Goal: Task Accomplishment & Management: Use online tool/utility

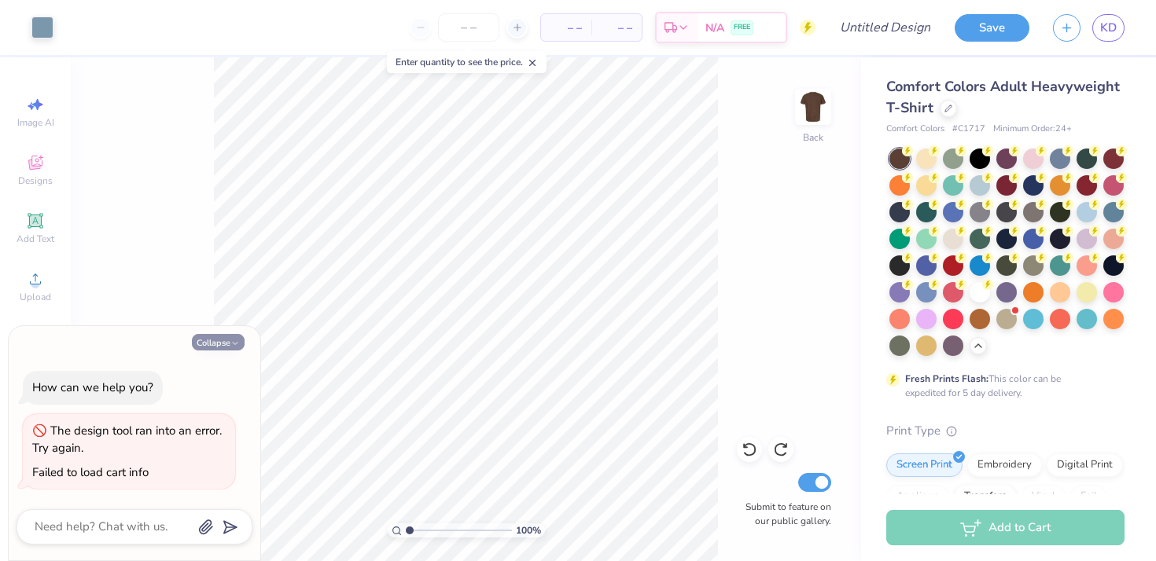
click at [226, 343] on button "Collapse" at bounding box center [218, 342] width 53 height 17
type textarea "x"
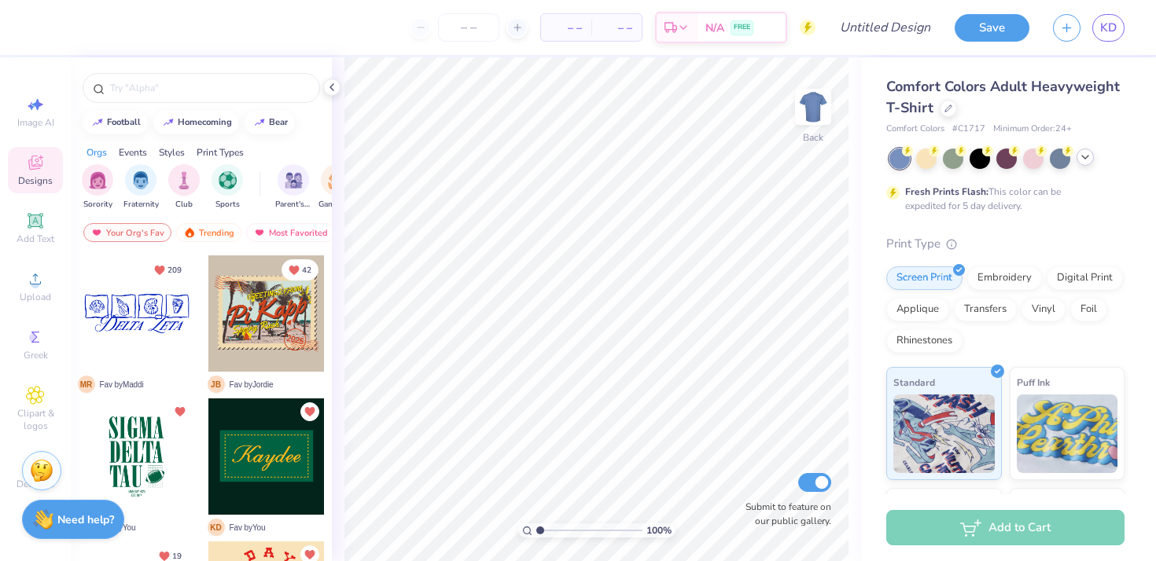
click at [1087, 163] on icon at bounding box center [1085, 157] width 13 height 13
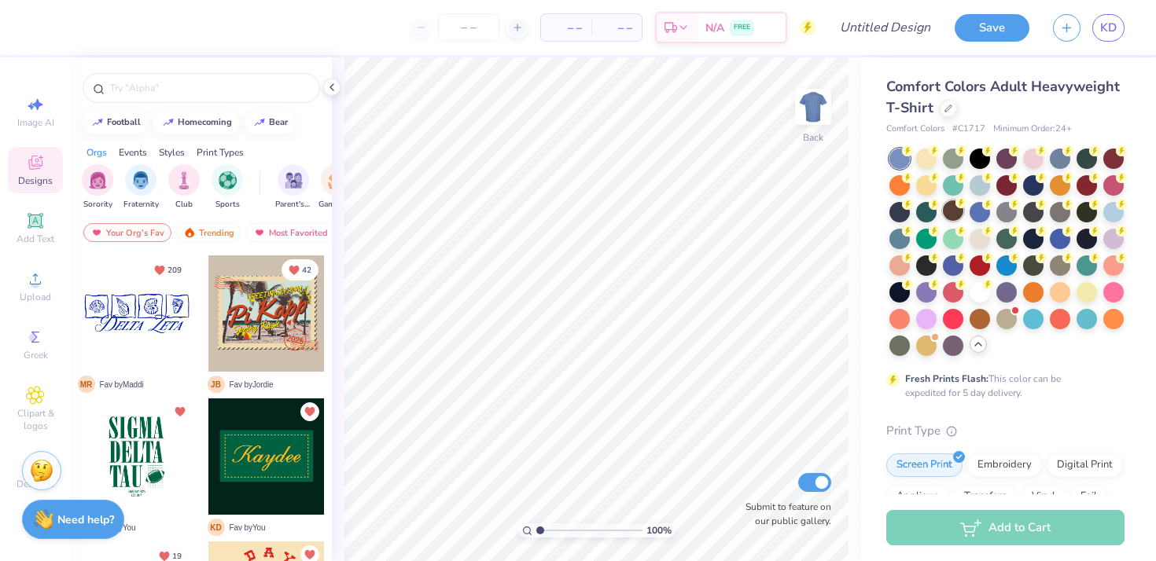
click at [949, 204] on div at bounding box center [953, 211] width 20 height 20
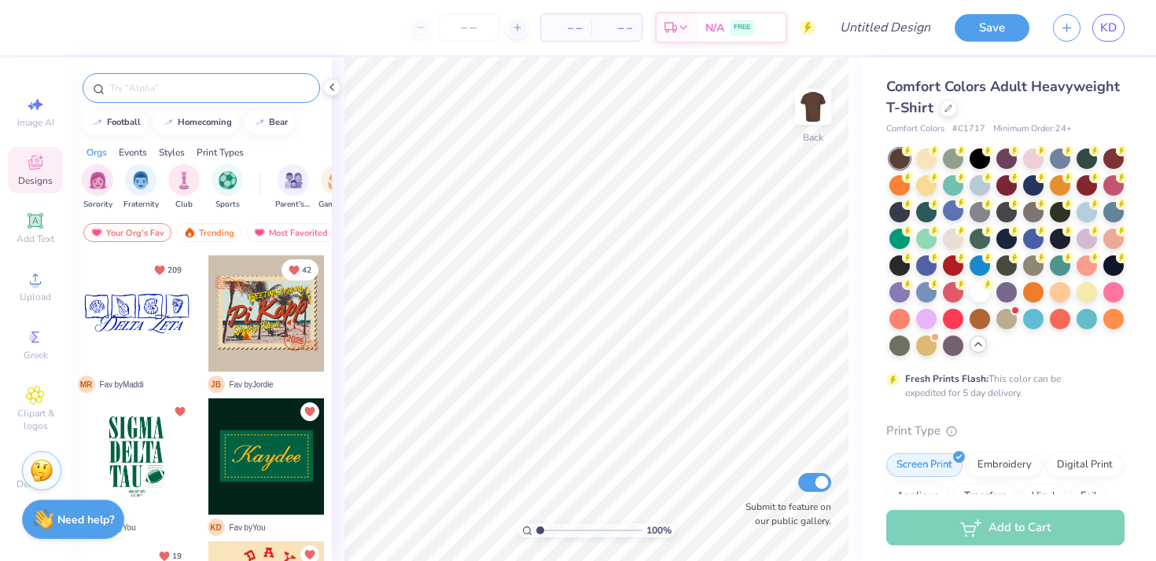
click at [228, 92] on input "text" at bounding box center [209, 88] width 201 height 16
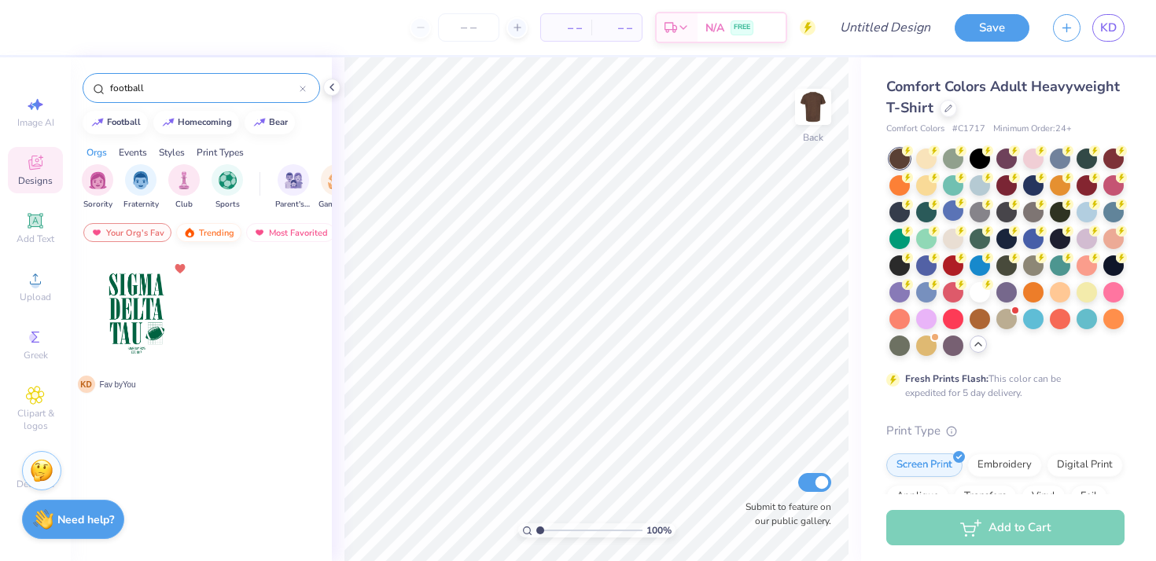
type input "football"
click at [206, 233] on div "Trending" at bounding box center [208, 232] width 65 height 19
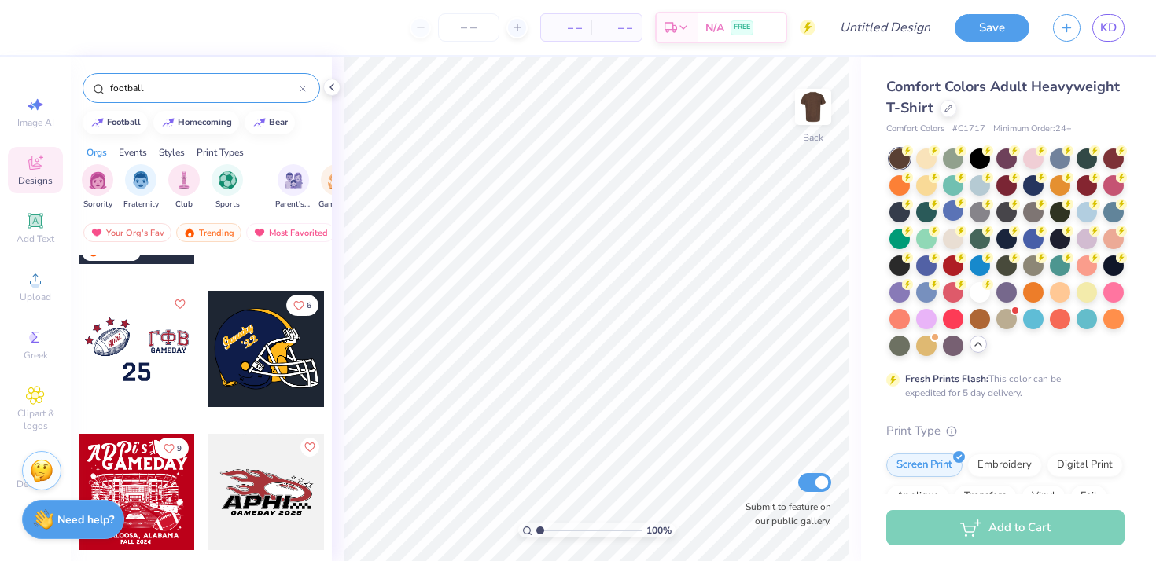
scroll to position [1111, 0]
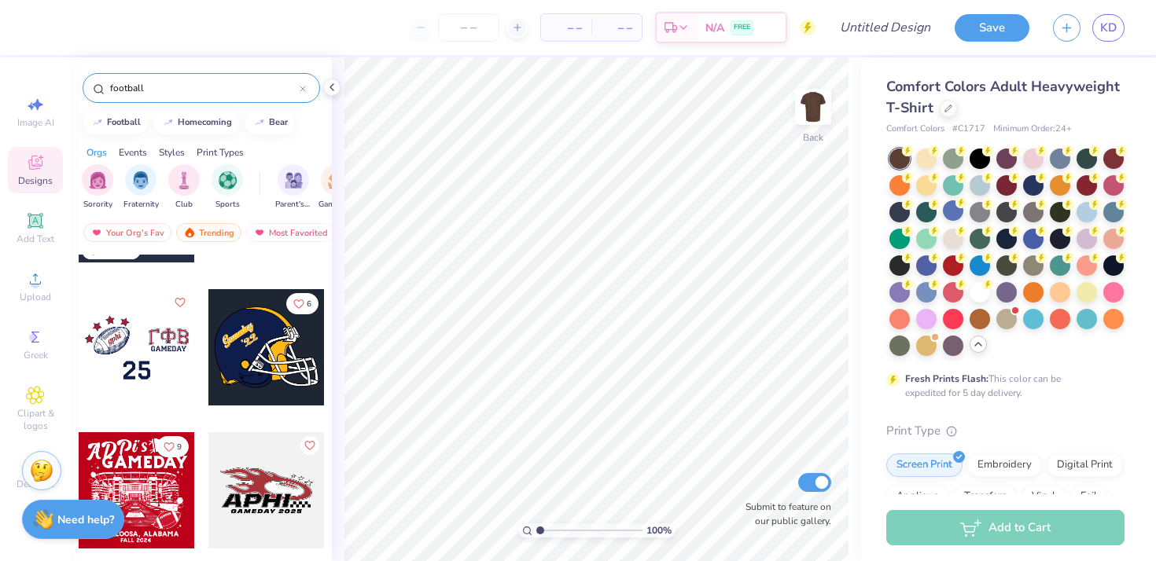
click at [142, 329] on div at bounding box center [137, 347] width 116 height 116
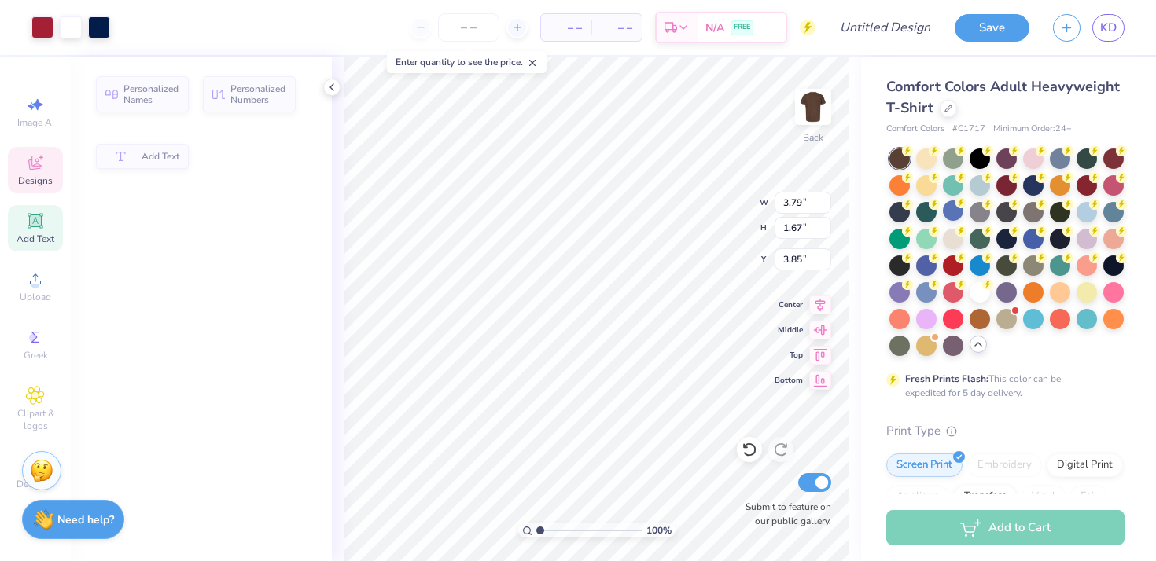
type input "3.79"
type input "1.67"
type input "3.85"
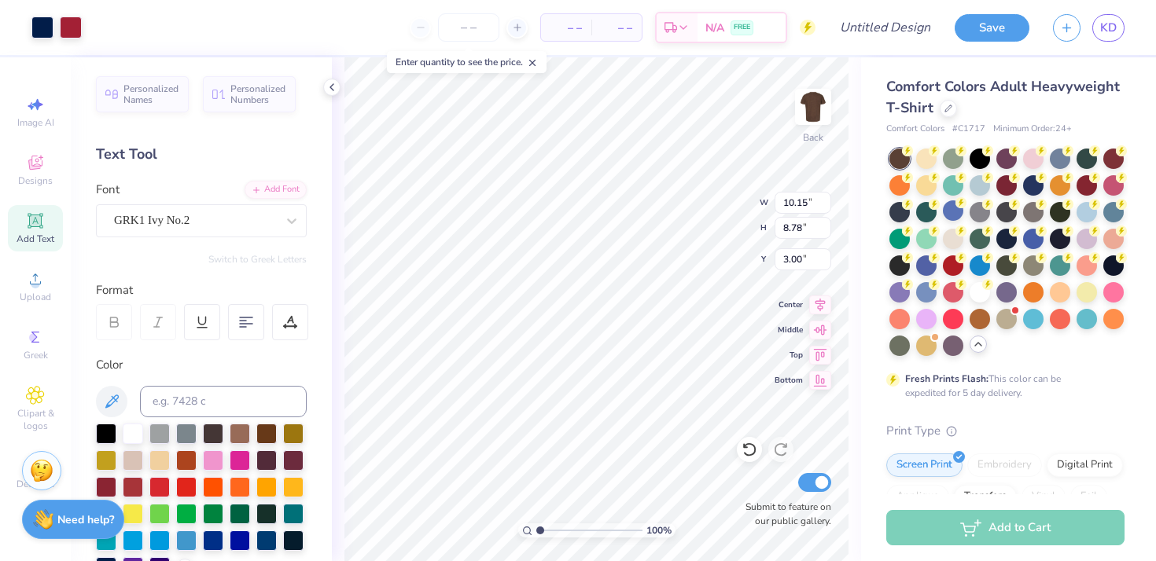
type input "10.15"
type input "8.78"
type input "3.46"
click at [50, 32] on div at bounding box center [42, 26] width 22 height 22
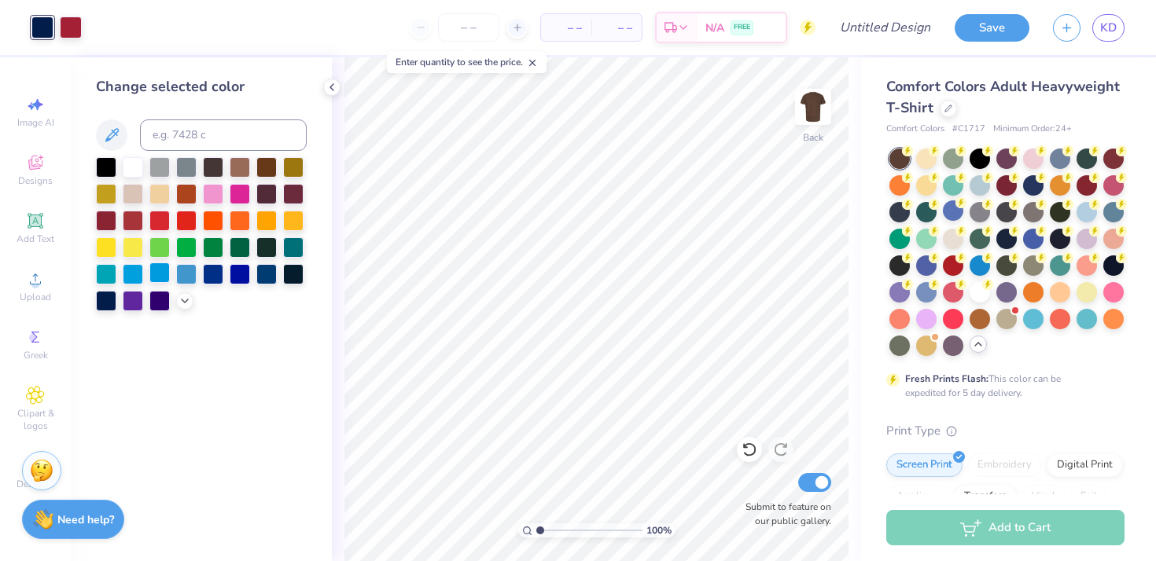
click at [166, 277] on div at bounding box center [159, 273] width 20 height 20
click at [176, 274] on div at bounding box center [186, 273] width 20 height 20
click at [86, 31] on div "Art colors – – Per Item – – Total Est. Delivery N/A FREE Design Title Save KD" at bounding box center [578, 27] width 1156 height 55
click at [73, 29] on div at bounding box center [71, 26] width 22 height 22
click at [205, 271] on div at bounding box center [213, 273] width 20 height 20
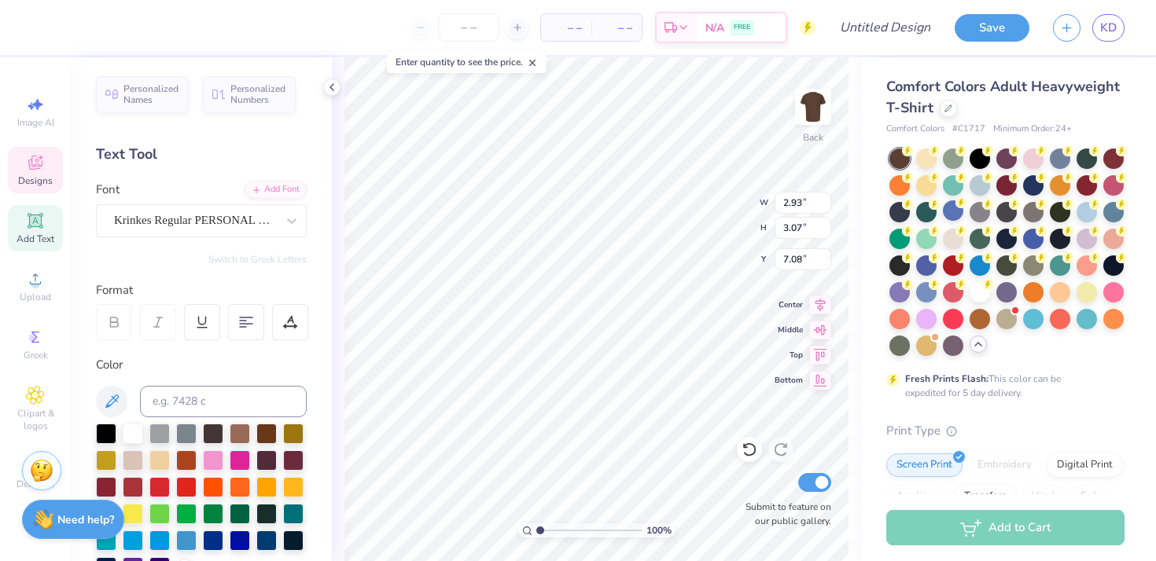
type textarea "SDT"
type input "7.42"
type input "3.00"
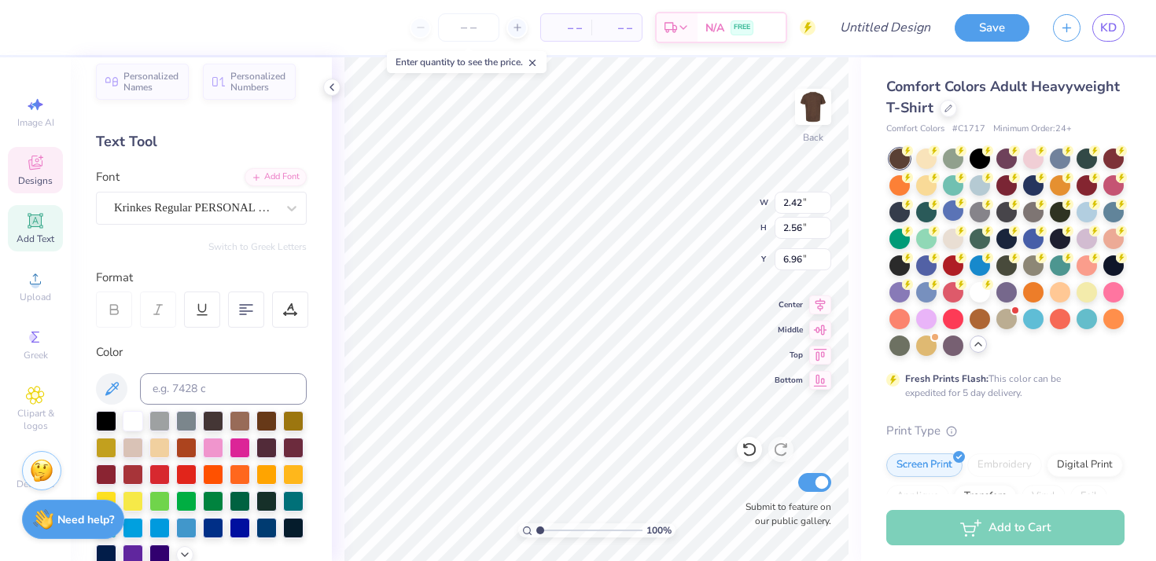
scroll to position [17, 0]
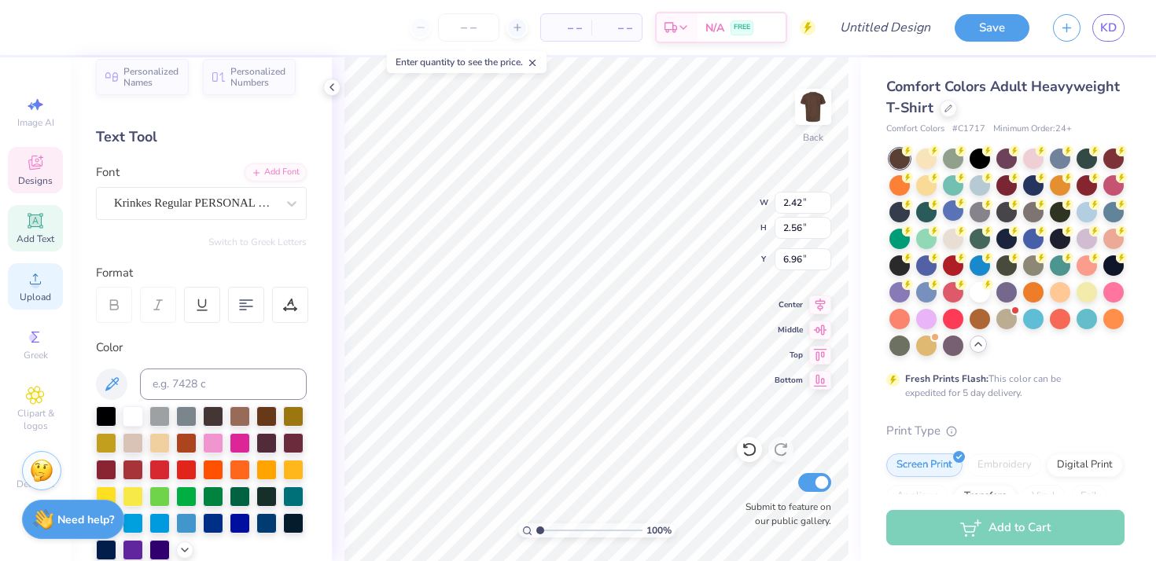
drag, startPoint x: 36, startPoint y: 326, endPoint x: 47, endPoint y: 302, distance: 26.7
click at [36, 327] on div "Greek" at bounding box center [35, 345] width 55 height 46
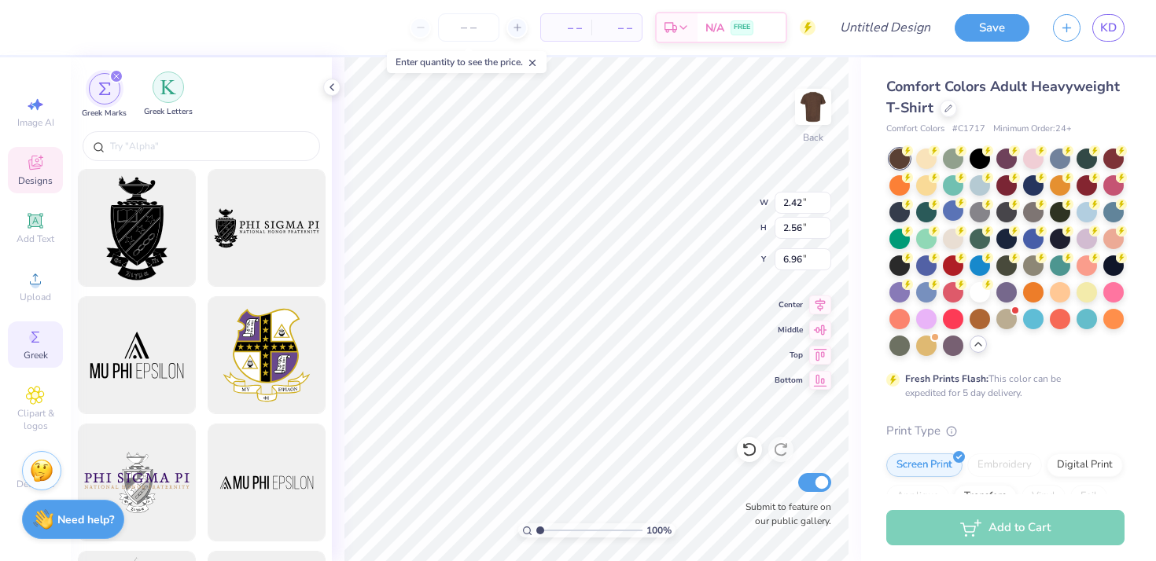
click at [160, 98] on div "filter for Greek Letters" at bounding box center [168, 87] width 31 height 31
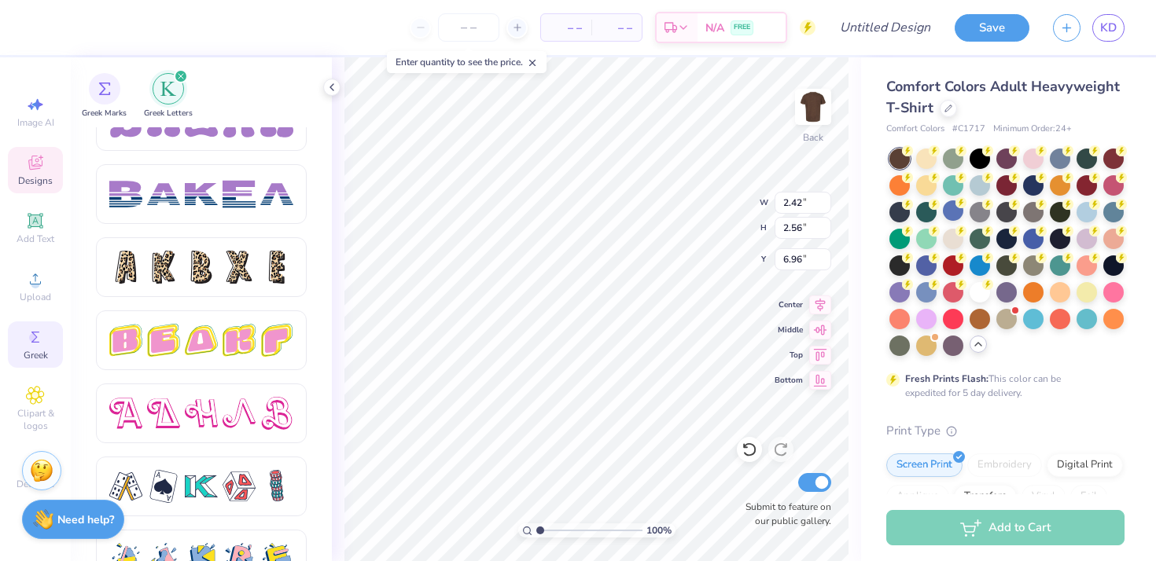
scroll to position [2708, 0]
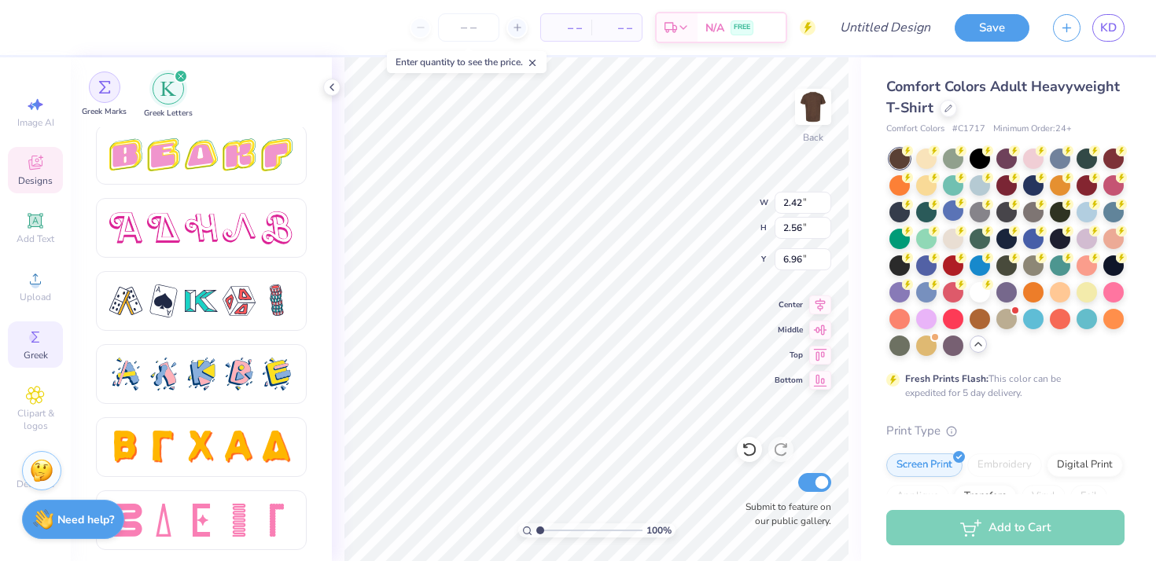
click at [103, 79] on div "filter for Greek Marks" at bounding box center [104, 87] width 31 height 31
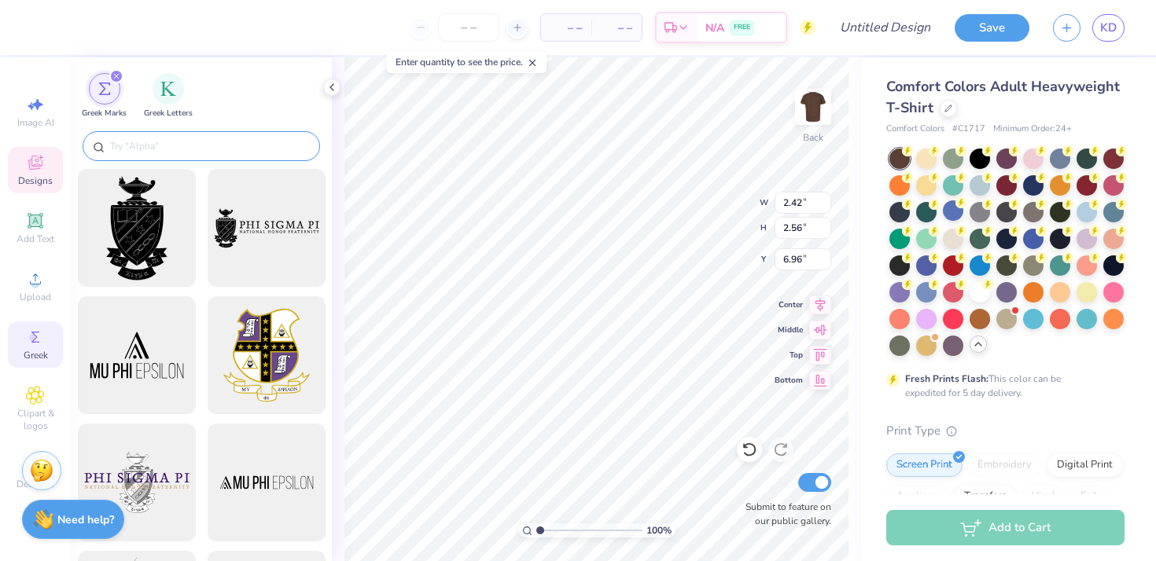
click at [171, 151] on input "text" at bounding box center [209, 146] width 201 height 16
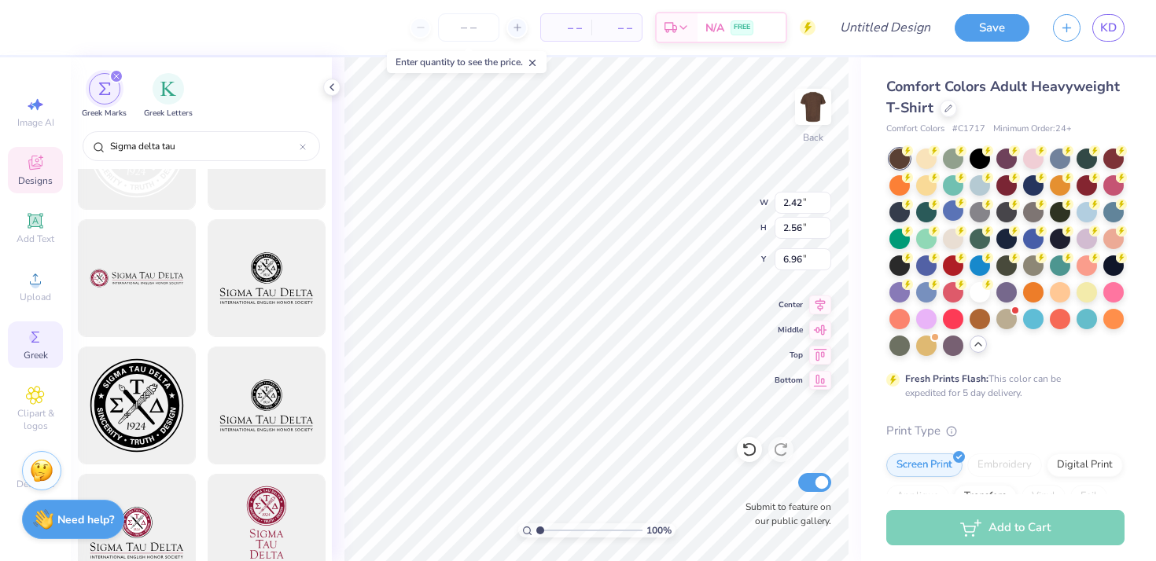
scroll to position [1263, 0]
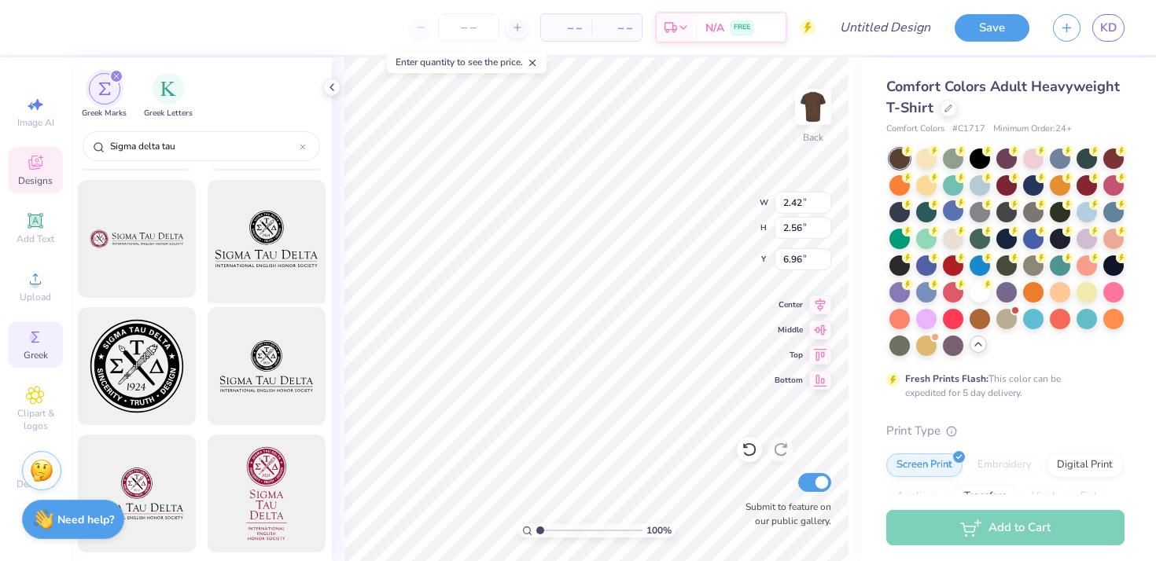
type input "Sigma delta tau"
type textarea "Sigma Delta Tau"
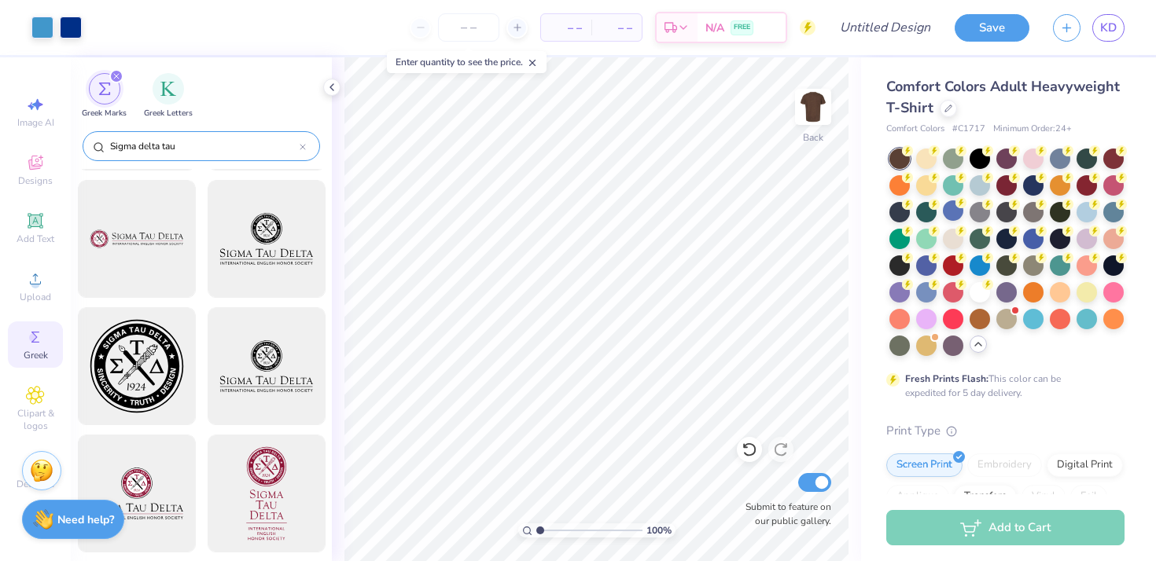
click at [314, 134] on div "Sigma delta tau" at bounding box center [201, 146] width 237 height 30
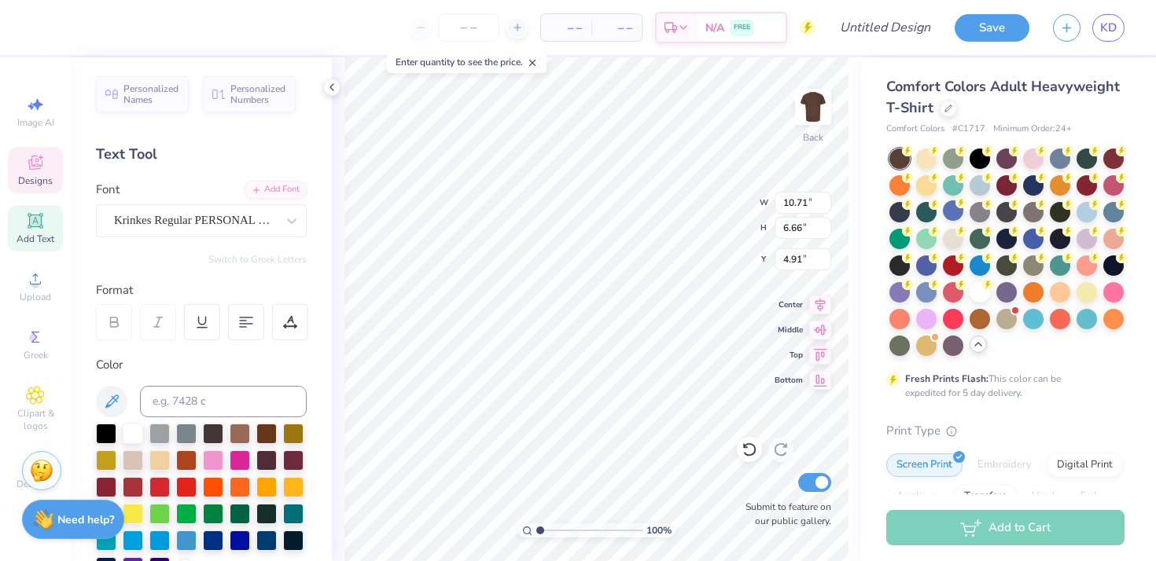
type input "6.68"
type input "4.15"
type input "6.47"
type input "4.34"
type input "2.70"
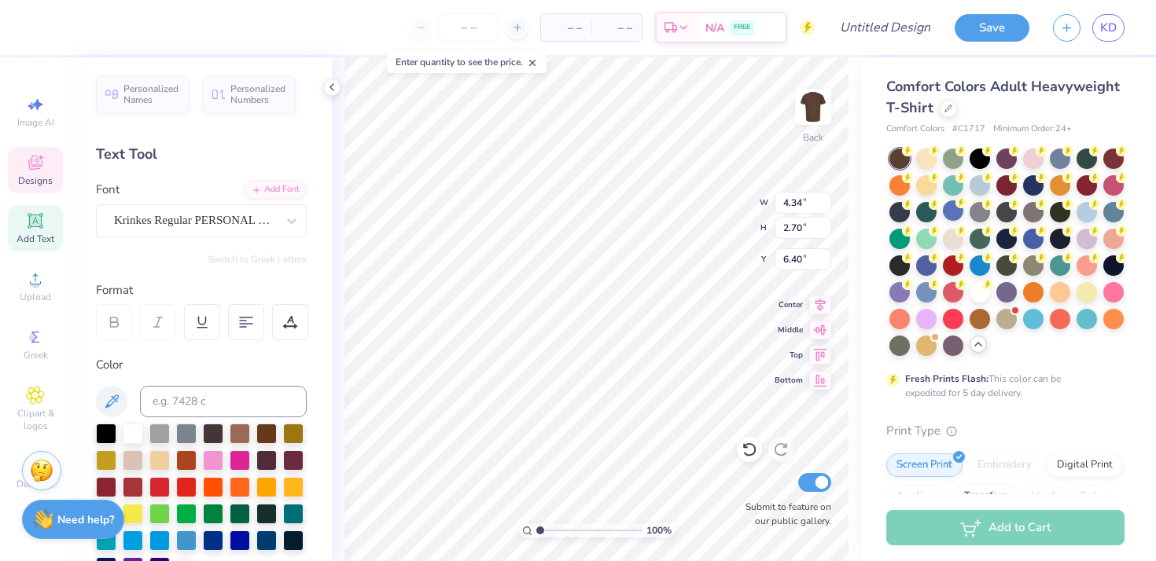
type input "6.89"
type input "9.80"
click at [1020, 353] on div at bounding box center [1006, 253] width 235 height 208
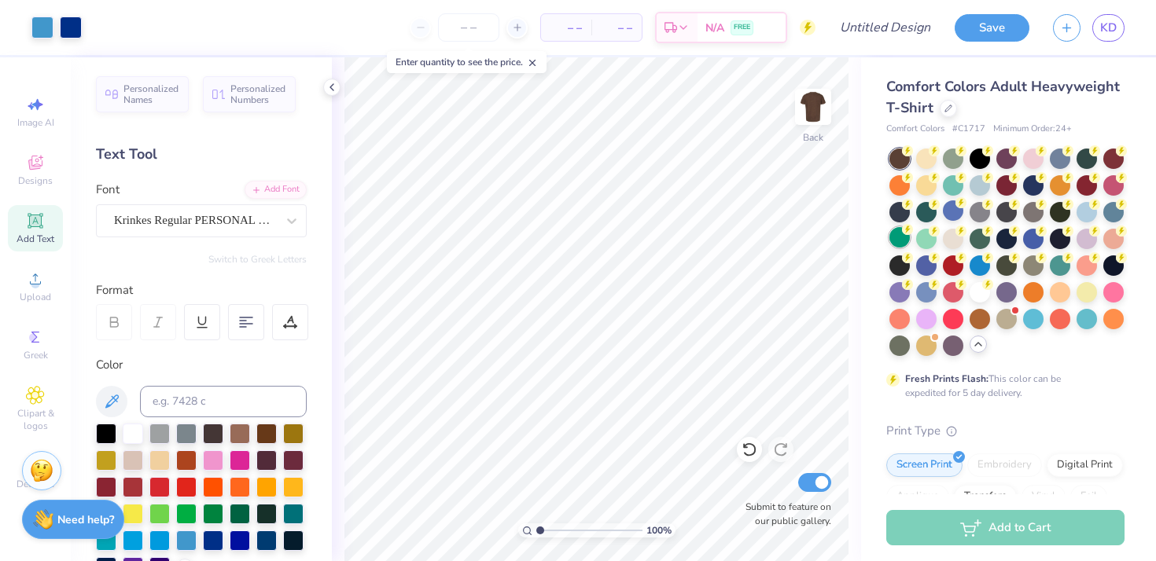
click at [900, 238] on div at bounding box center [899, 237] width 20 height 20
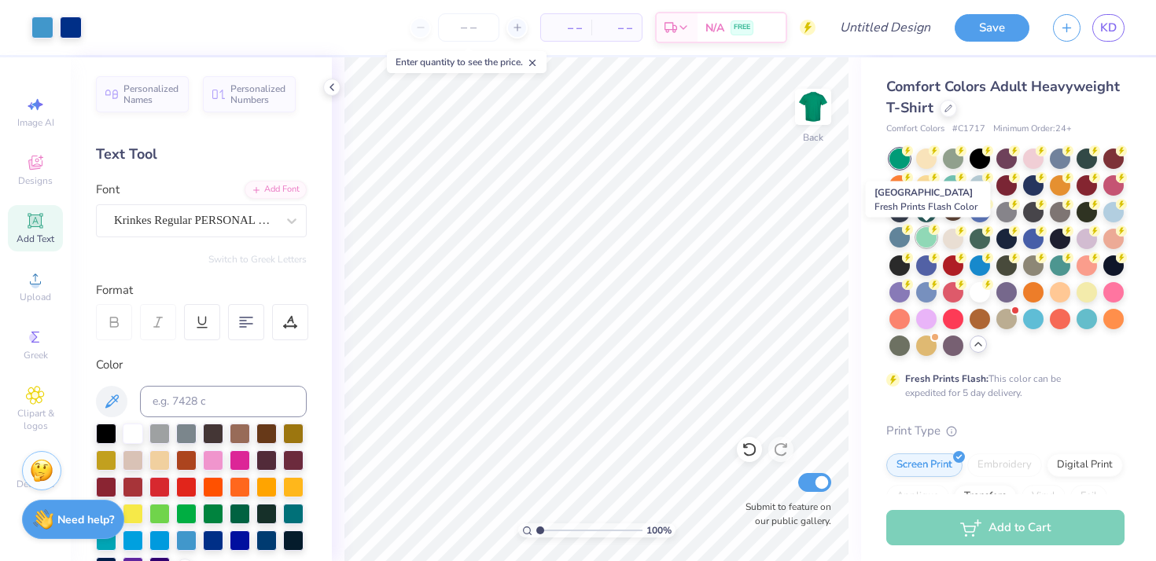
click at [925, 234] on div at bounding box center [926, 237] width 20 height 20
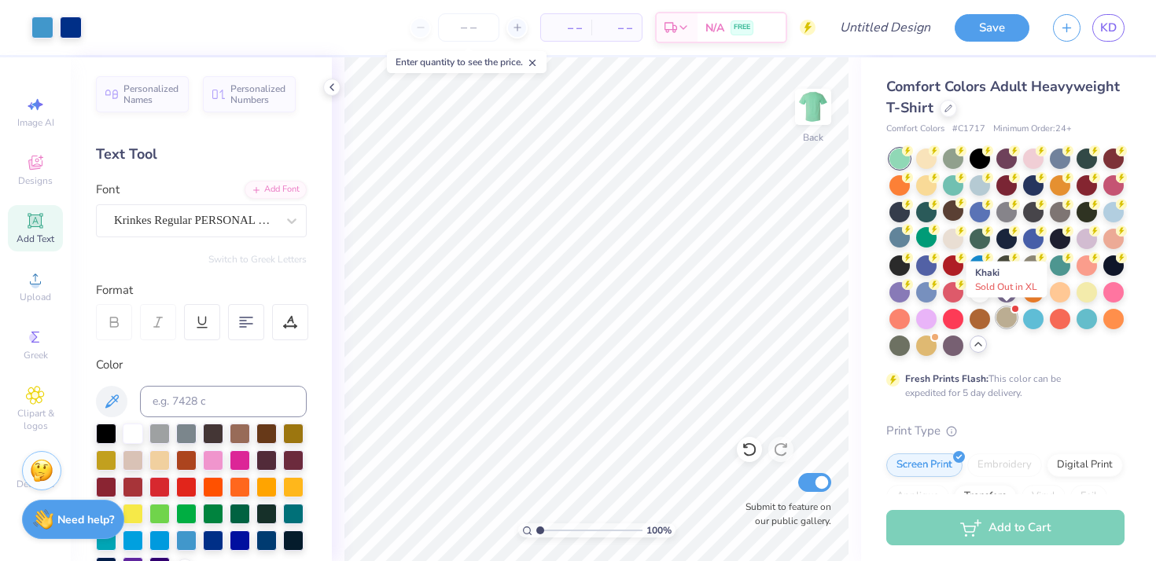
click at [1006, 319] on div at bounding box center [1006, 317] width 20 height 20
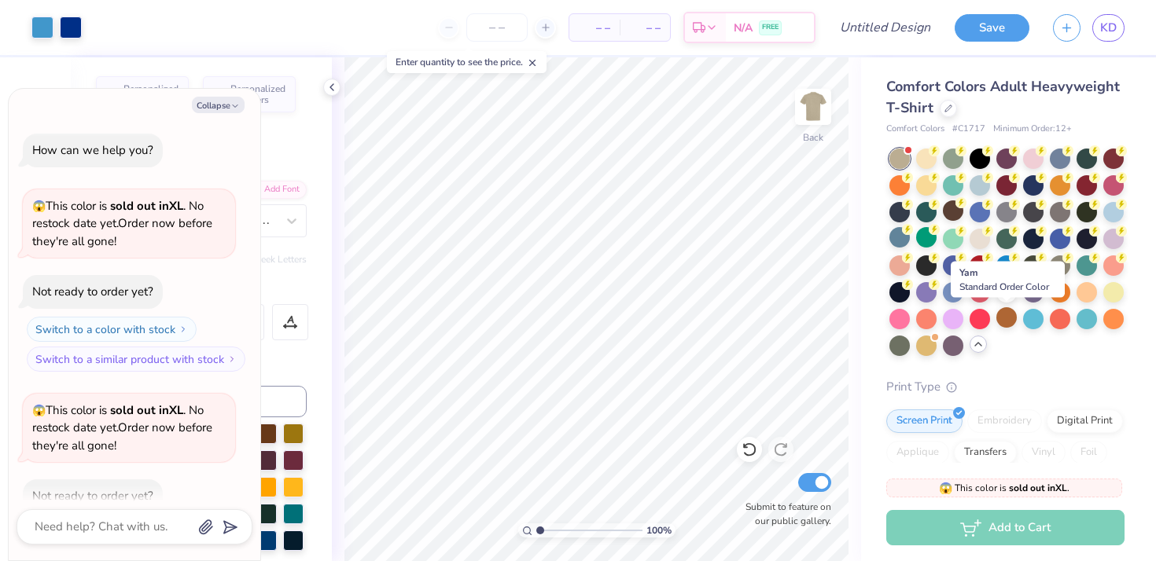
scroll to position [86, 0]
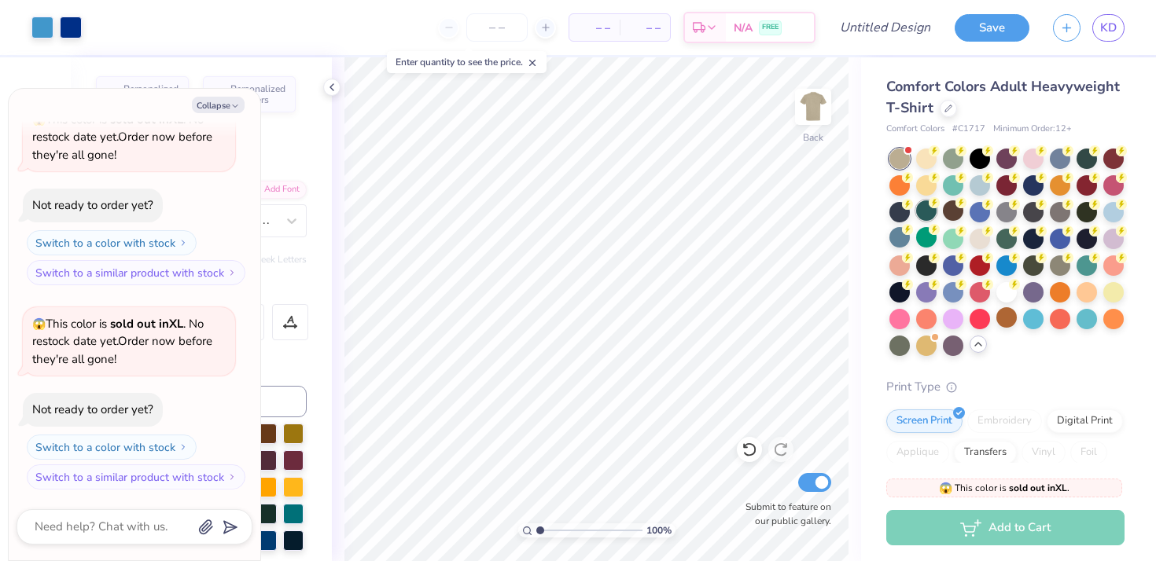
click at [926, 215] on div at bounding box center [926, 211] width 20 height 20
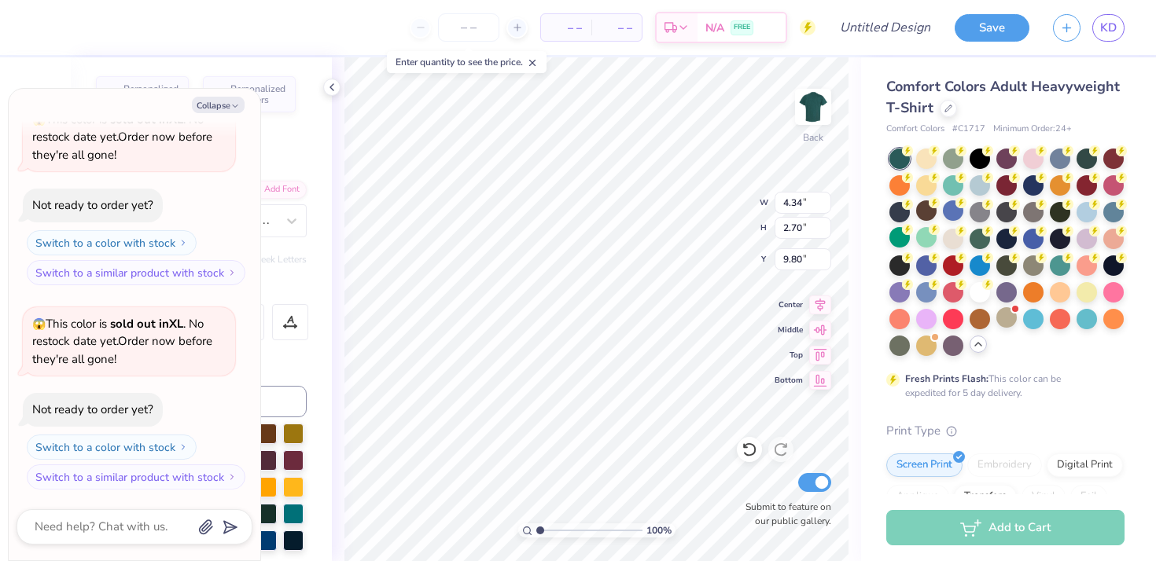
type textarea "x"
type input "10.06"
click at [225, 107] on button "Collapse" at bounding box center [218, 105] width 53 height 17
type textarea "x"
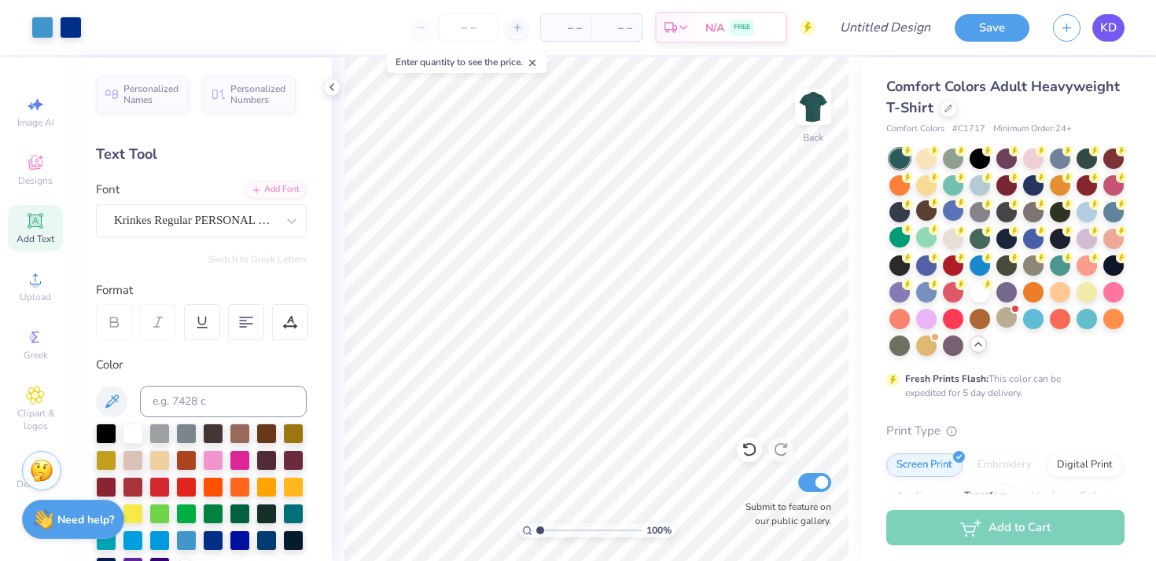
click at [1115, 26] on span "KD" at bounding box center [1108, 28] width 17 height 18
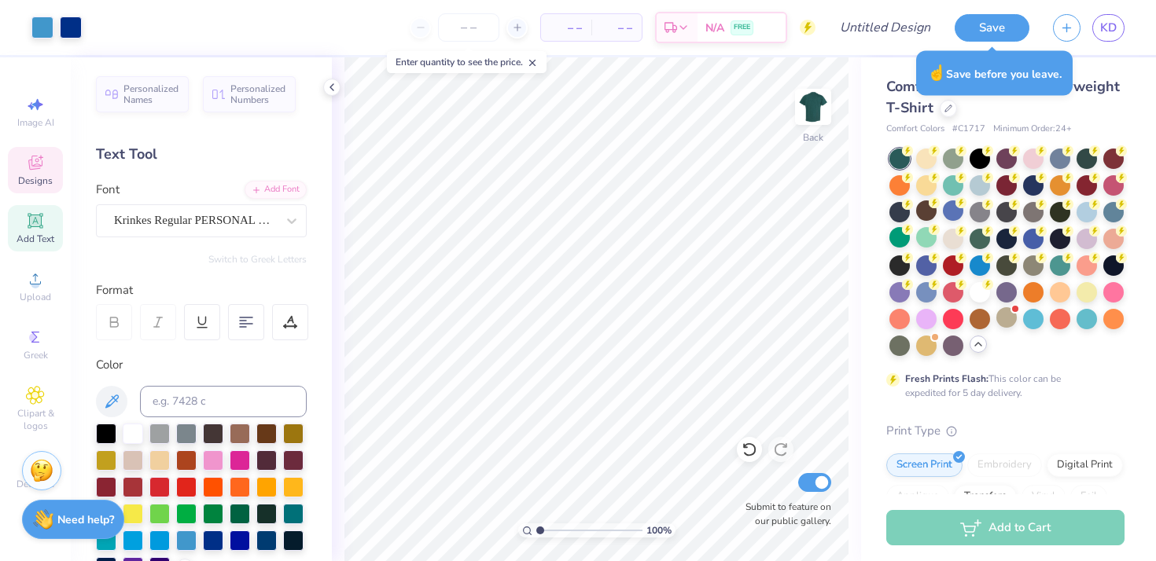
click at [40, 178] on span "Designs" at bounding box center [35, 181] width 35 height 13
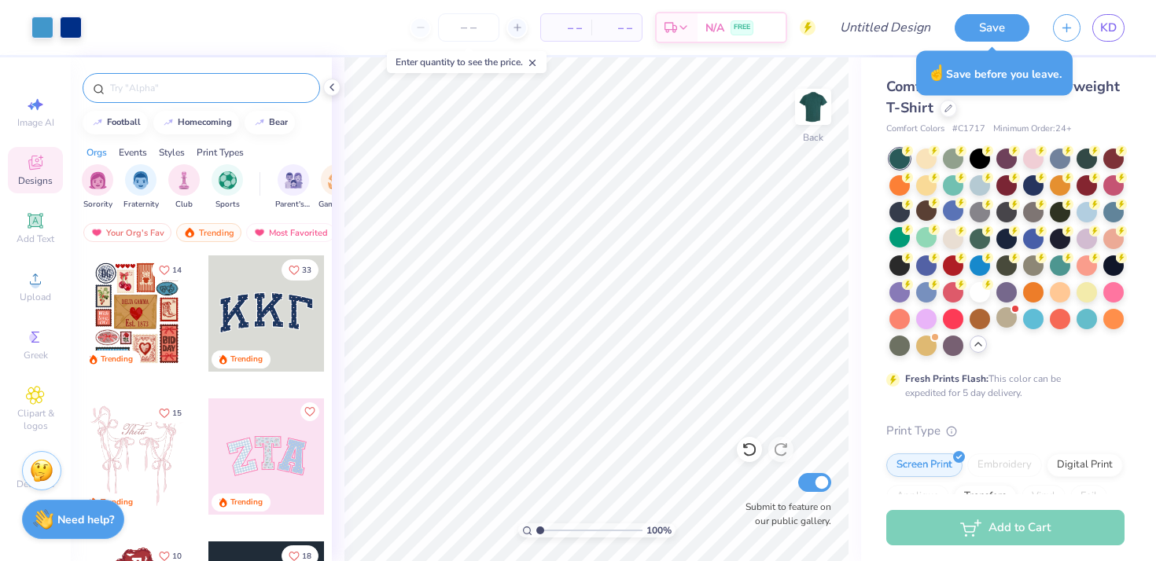
click at [168, 90] on input "text" at bounding box center [209, 88] width 201 height 16
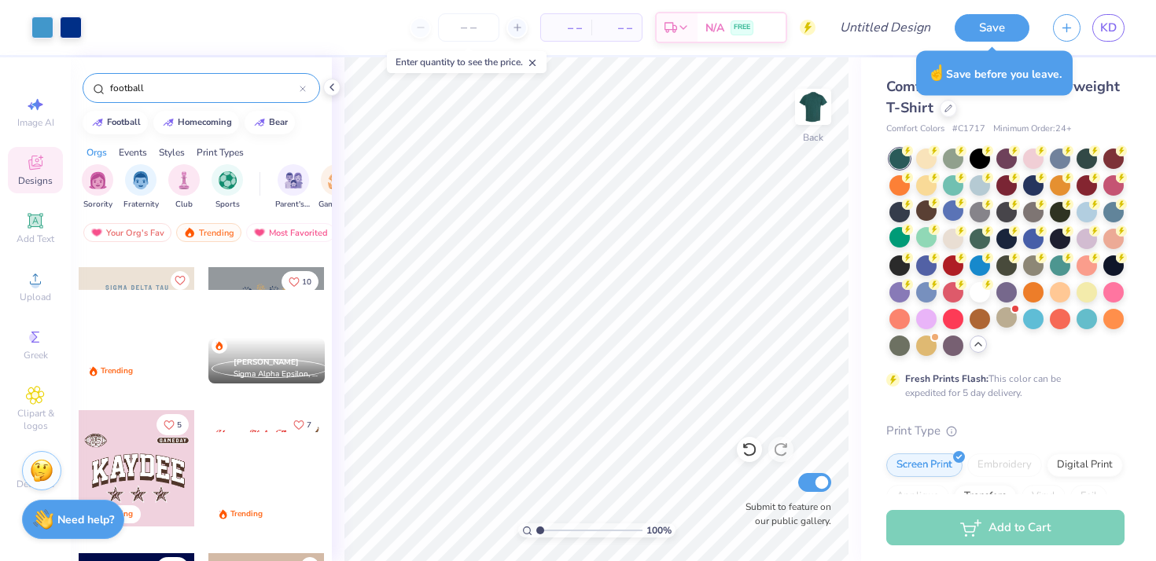
scroll to position [276, 0]
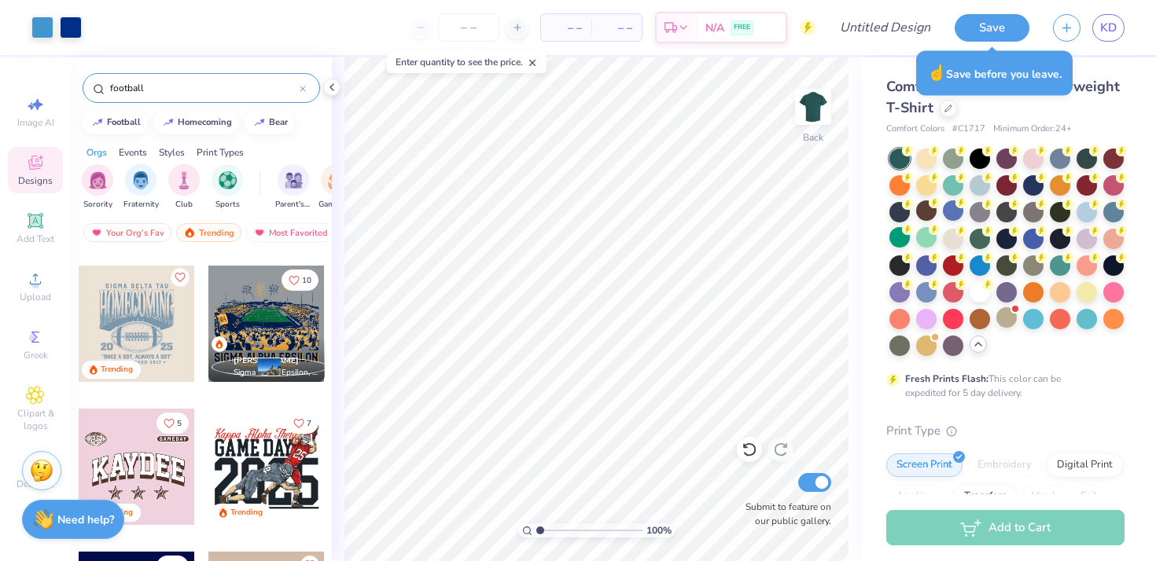
type input "football"
click at [182, 278] on icon "Like" at bounding box center [179, 277] width 11 height 11
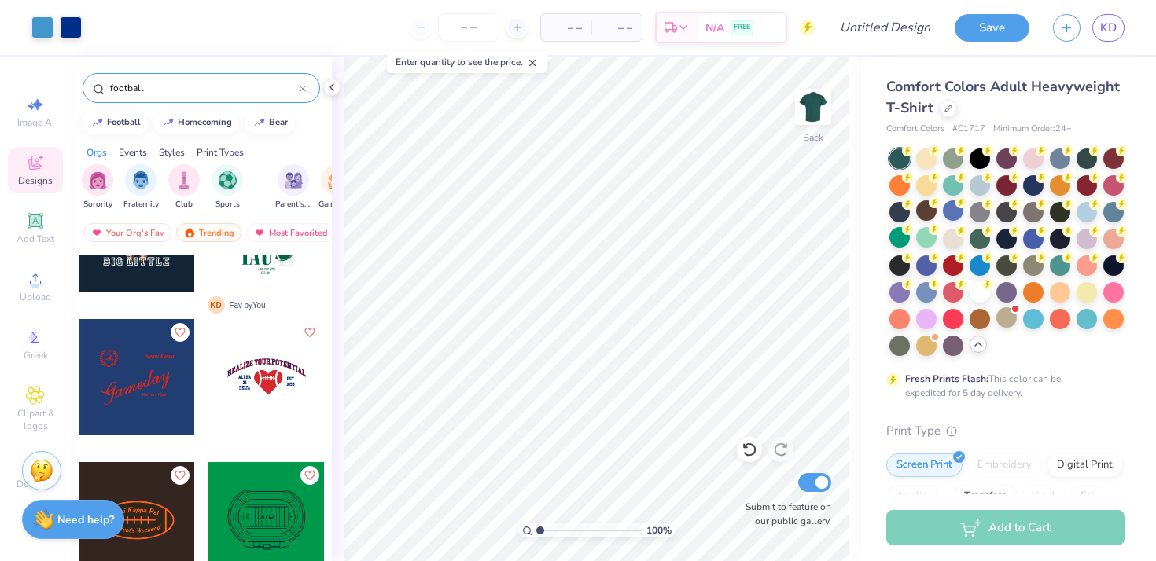
scroll to position [4400, 0]
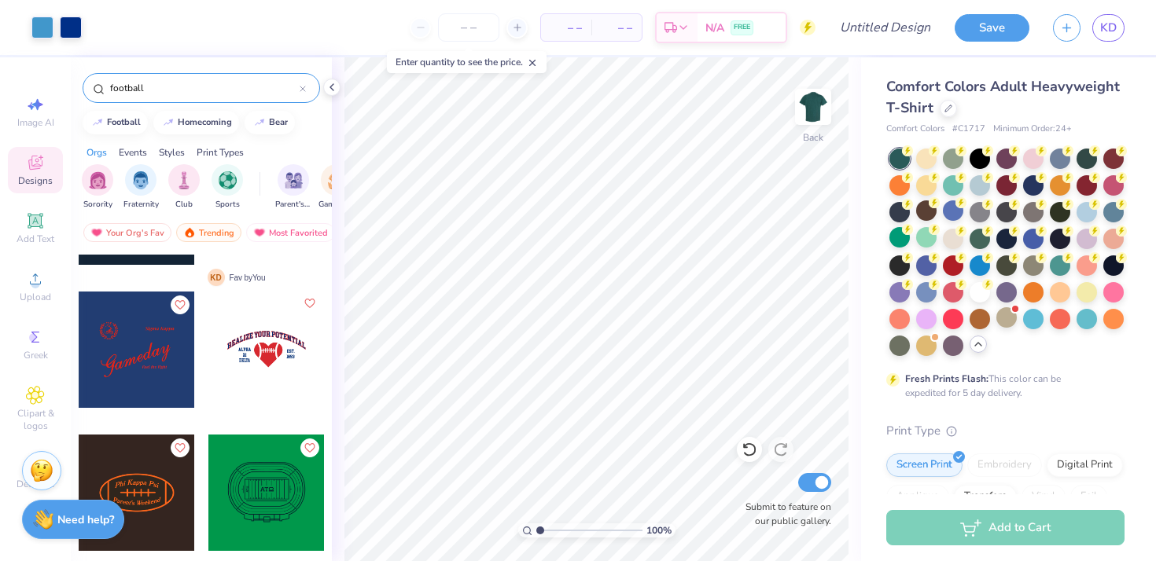
click at [304, 299] on icon "Like" at bounding box center [309, 303] width 11 height 11
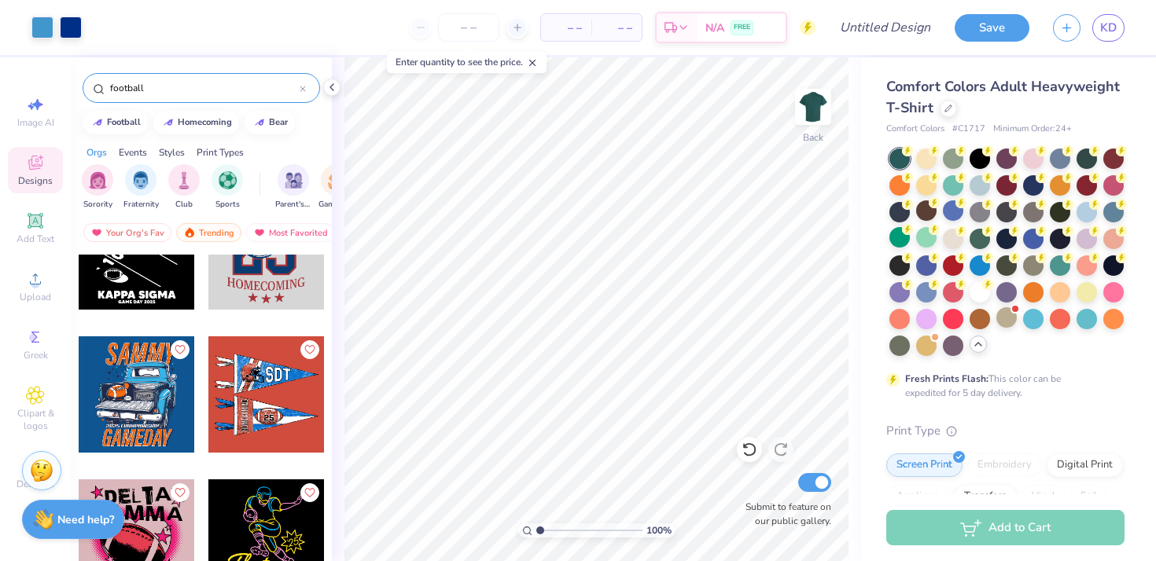
scroll to position [7400, 0]
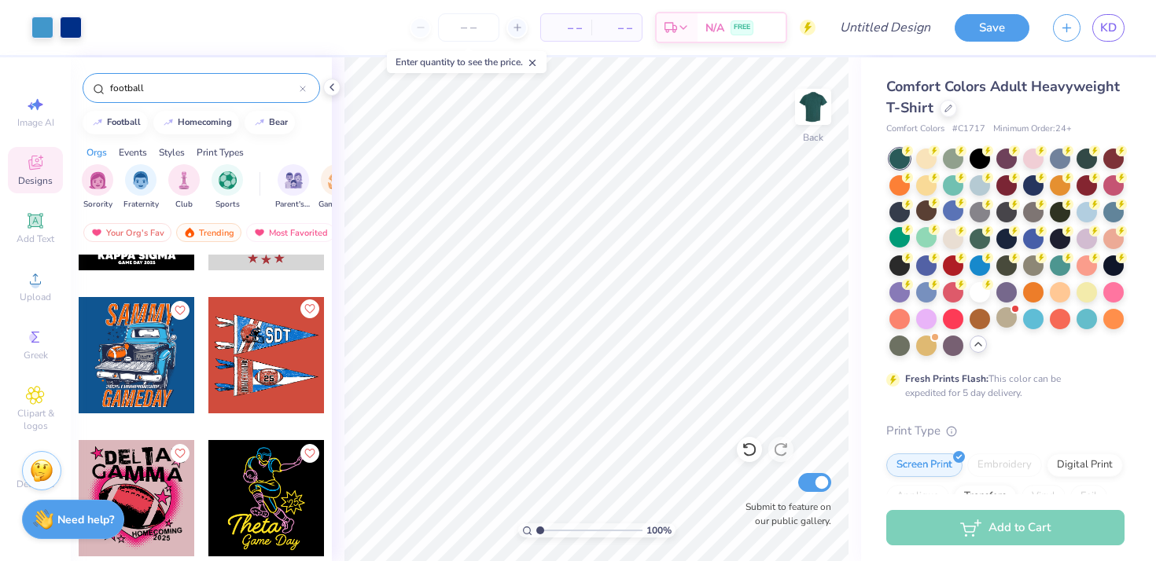
click at [307, 307] on icon "Like" at bounding box center [309, 309] width 11 height 11
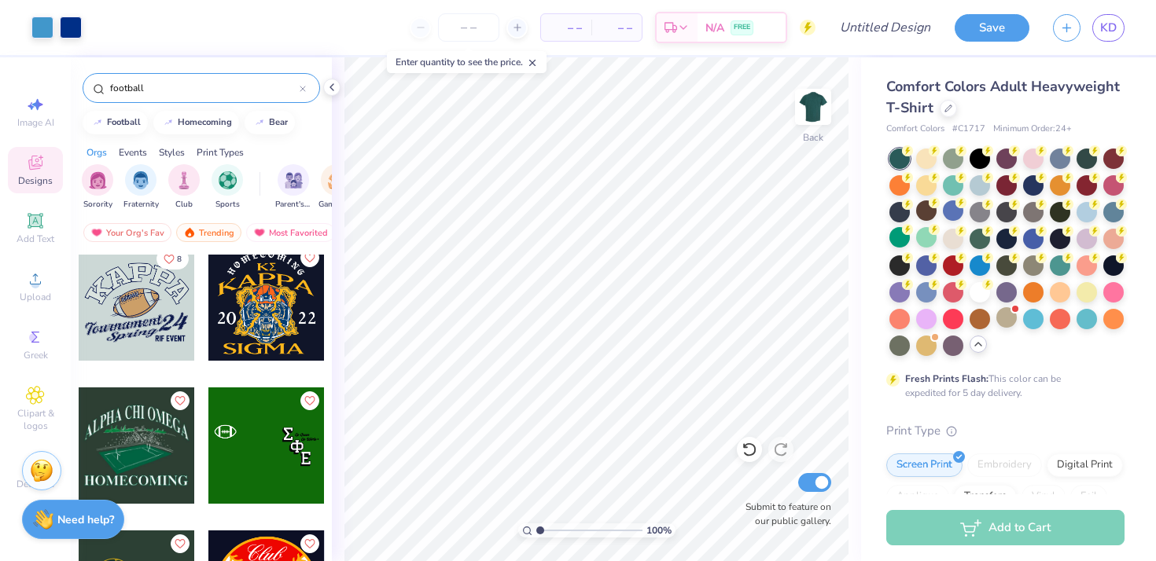
scroll to position [17523, 0]
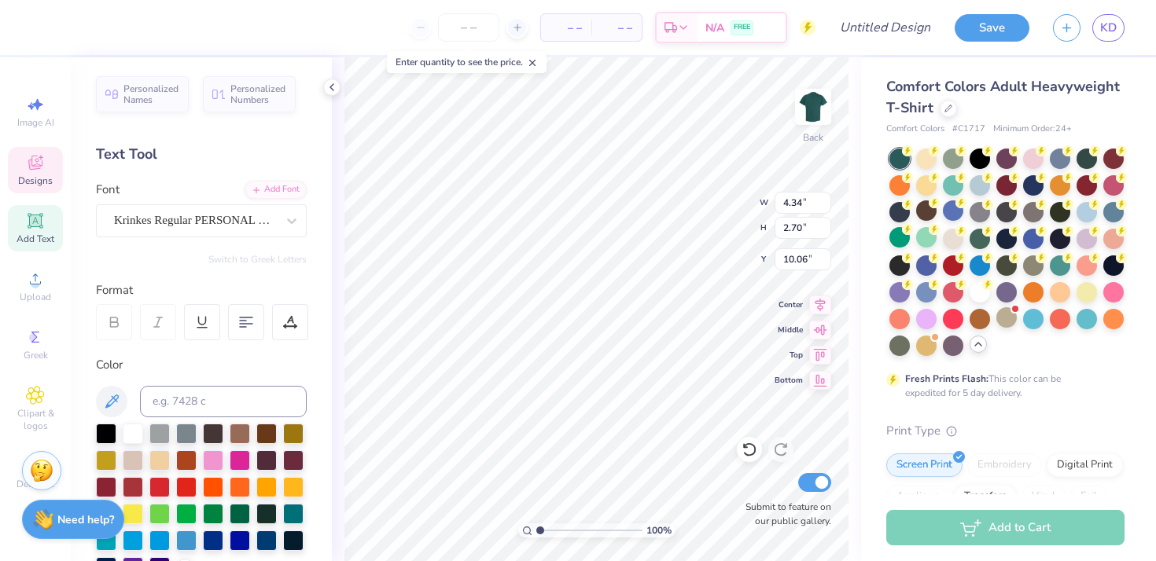
type input "10.43"
